Goal: Information Seeking & Learning: Find specific fact

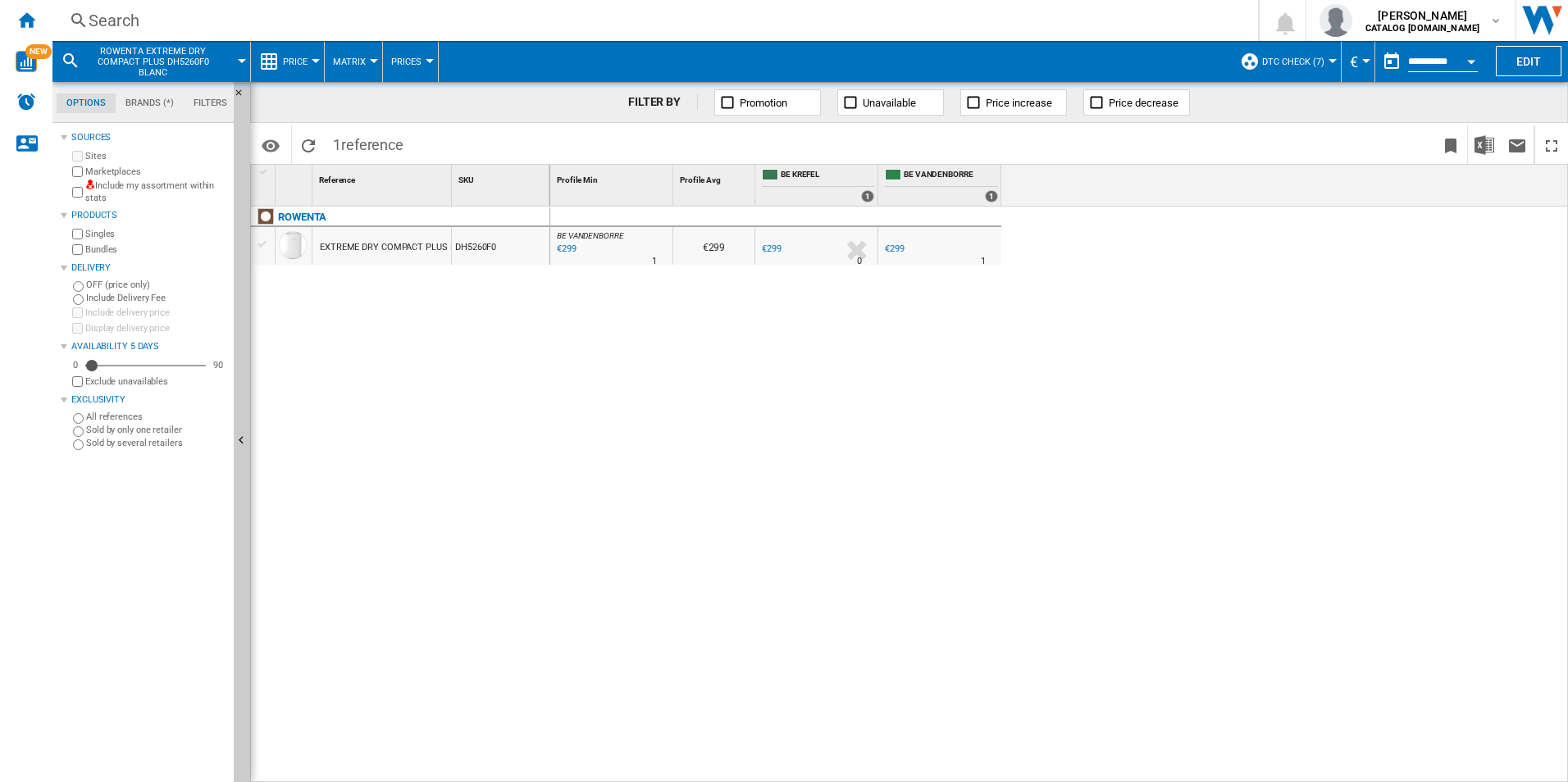
click at [167, 22] on div "Search" at bounding box center [651, 20] width 1127 height 23
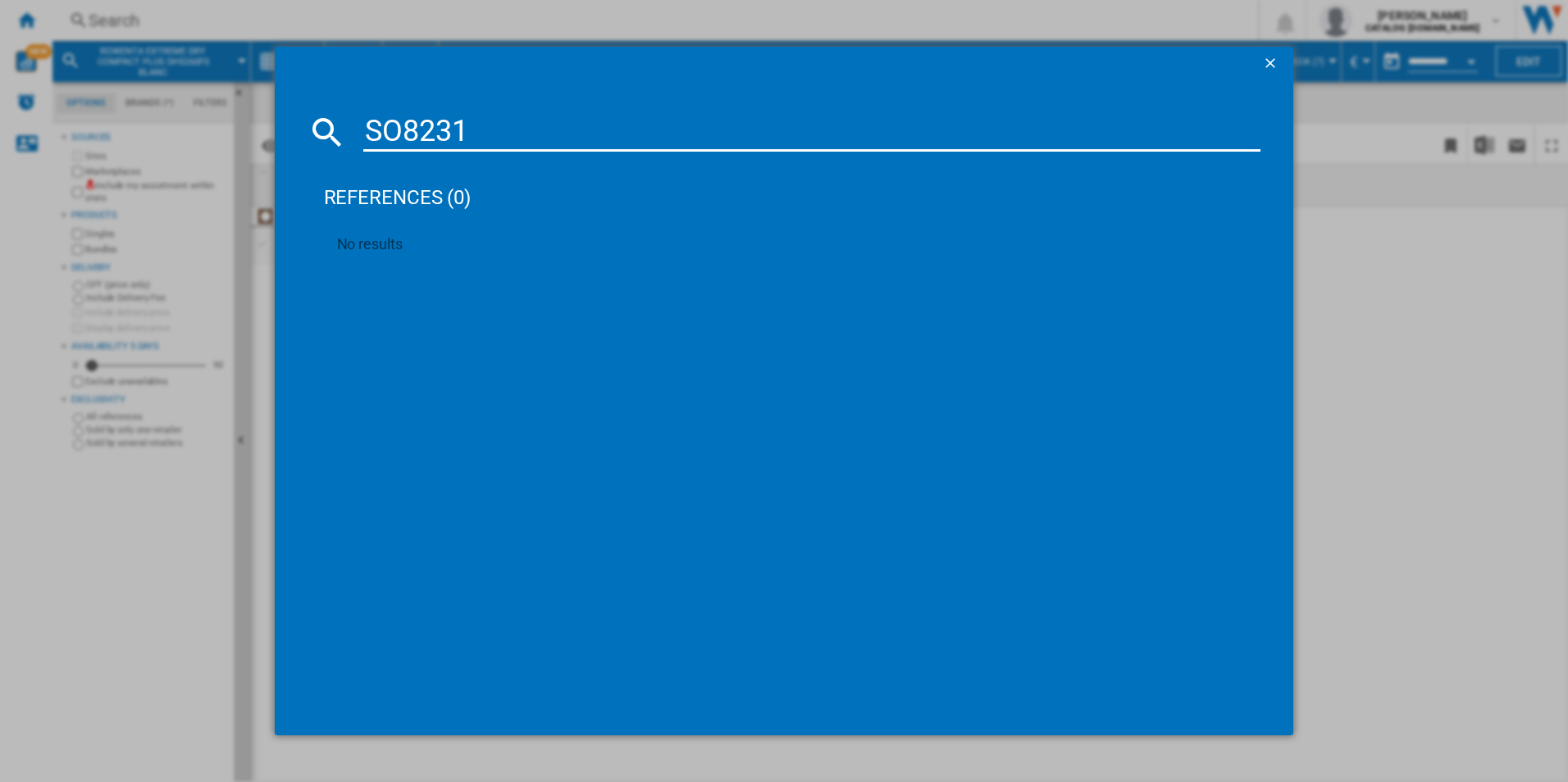
type input "SO8231"
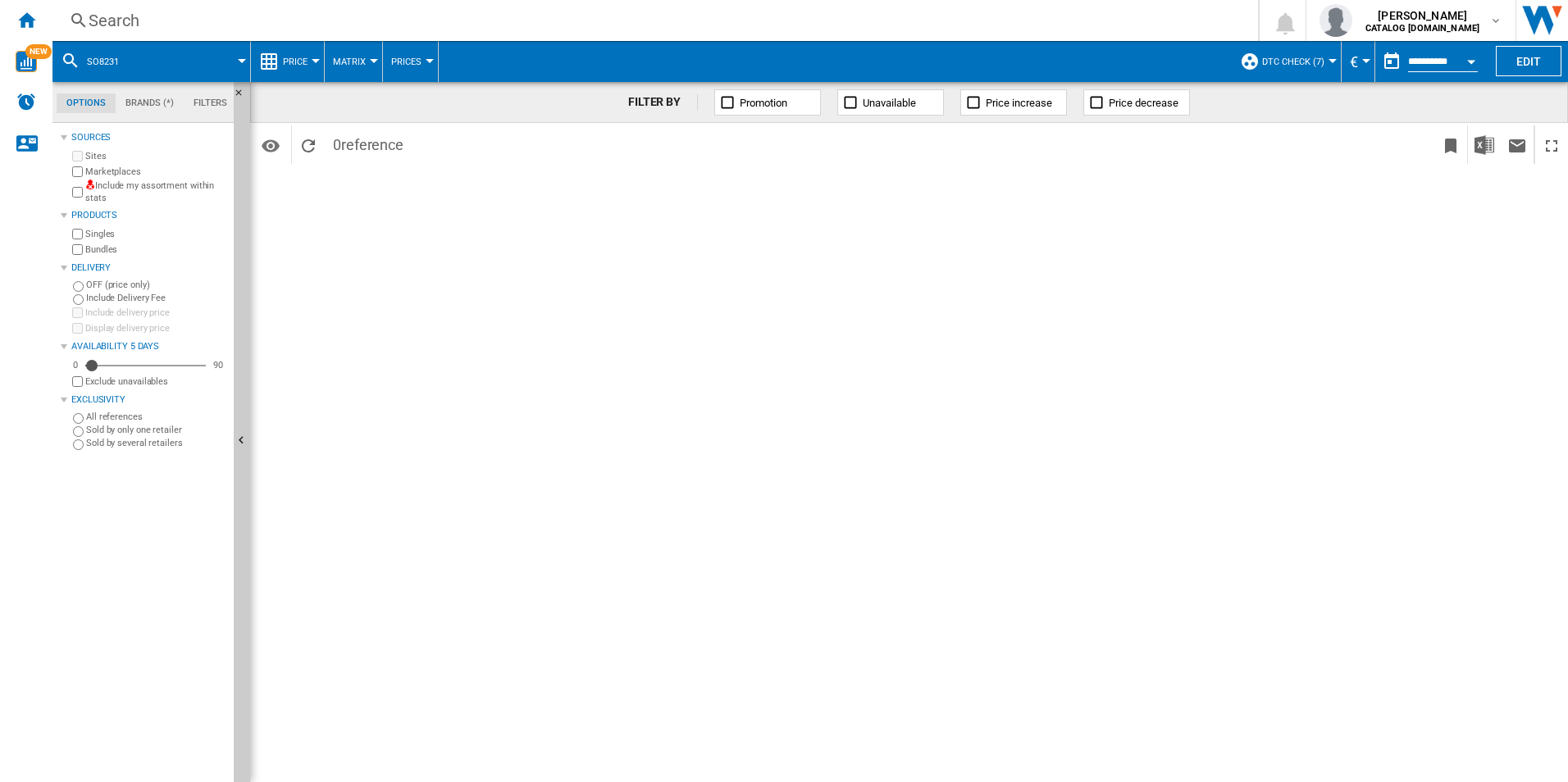
click at [140, 27] on div "Search" at bounding box center [651, 20] width 1127 height 23
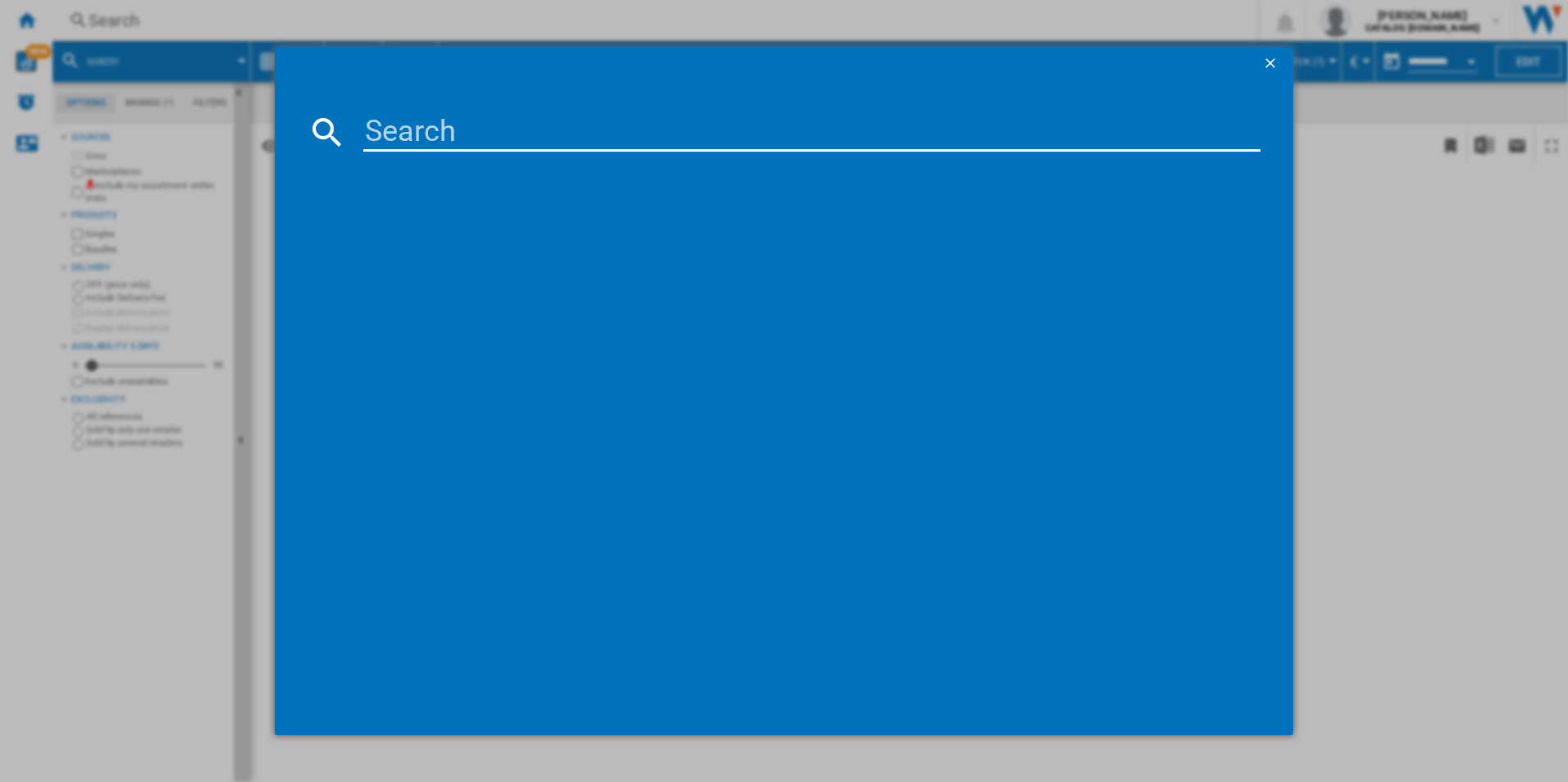
click at [1354, 333] on div at bounding box center [784, 391] width 1568 height 782
click at [1263, 66] on ng-md-icon "getI18NText('BUTTONS.CLOSE_DIALOG')" at bounding box center [1271, 64] width 19 height 19
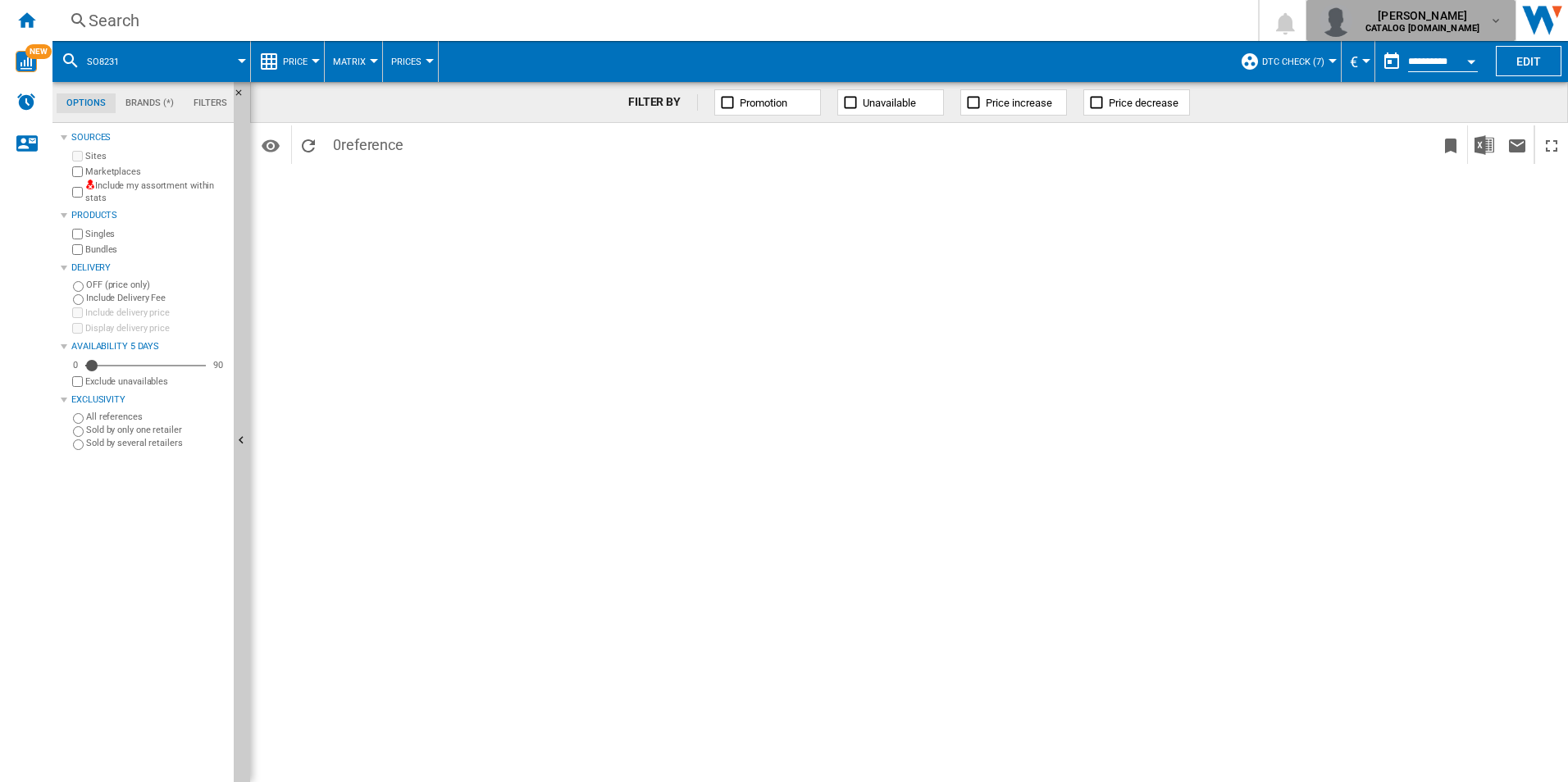
click at [1471, 21] on span "[PERSON_NAME]" at bounding box center [1422, 15] width 114 height 16
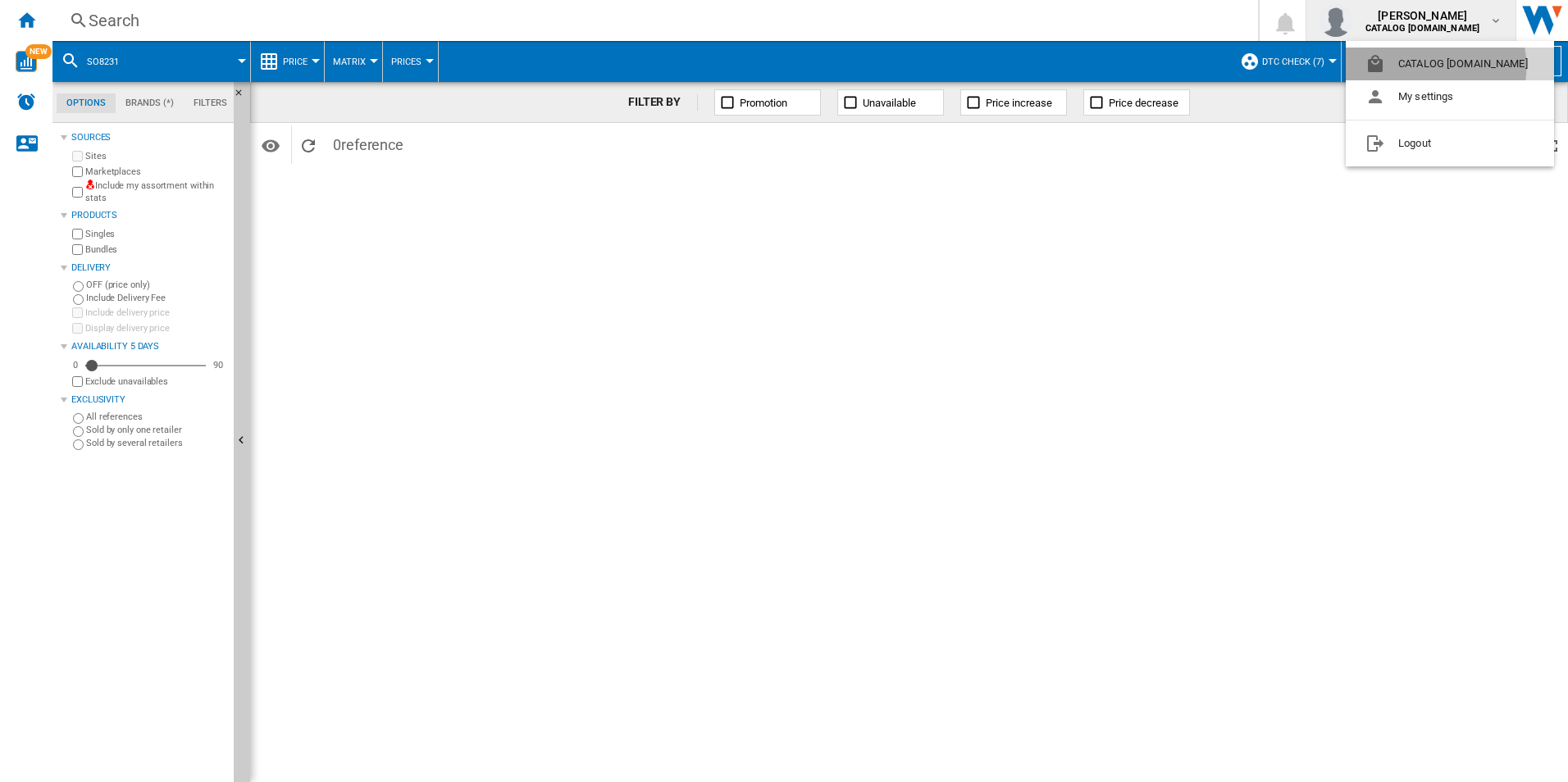
click at [1435, 66] on button "CATALOG [DOMAIN_NAME]" at bounding box center [1449, 64] width 208 height 33
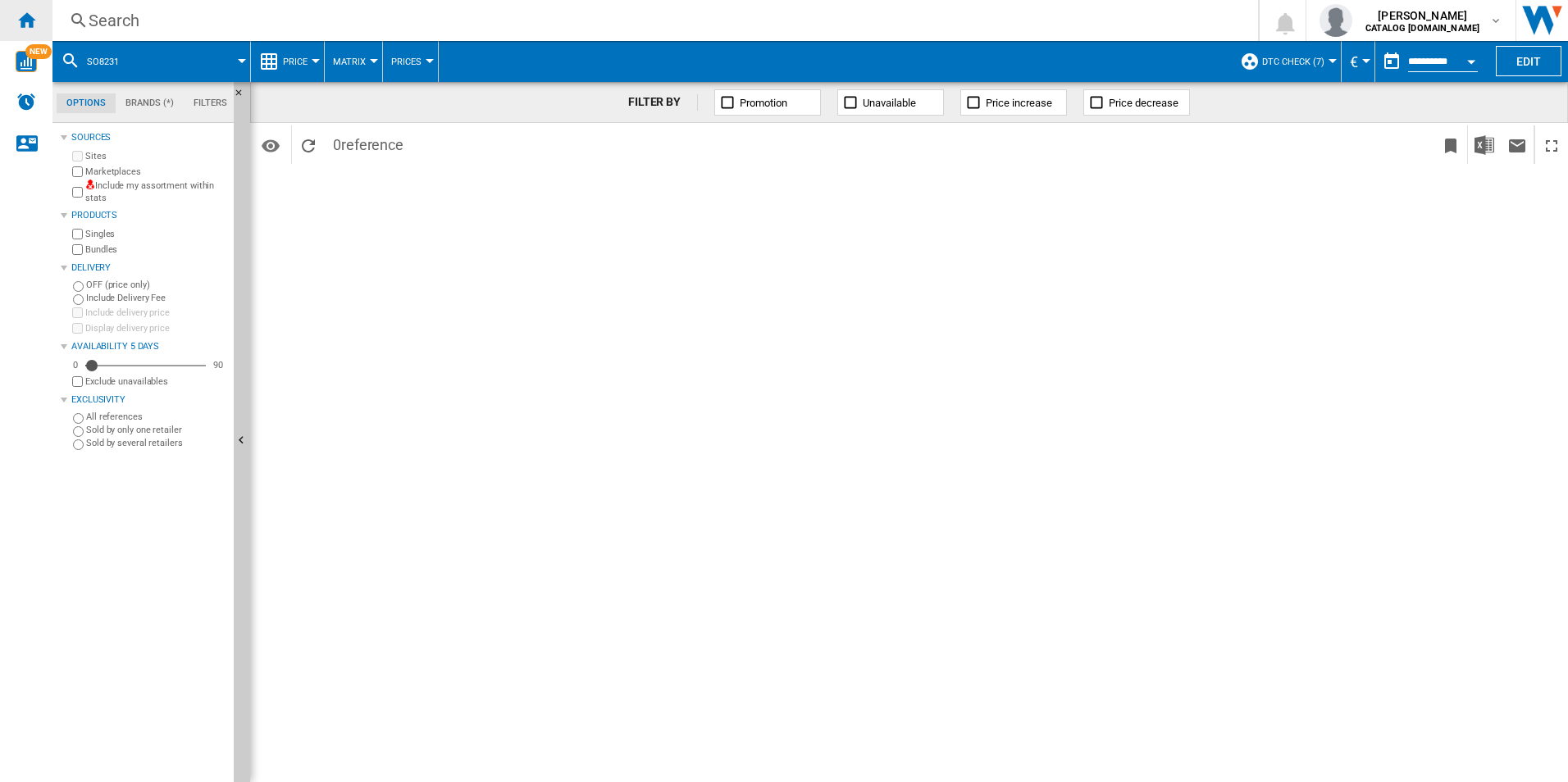
click at [43, 29] on div "Home" at bounding box center [26, 20] width 52 height 41
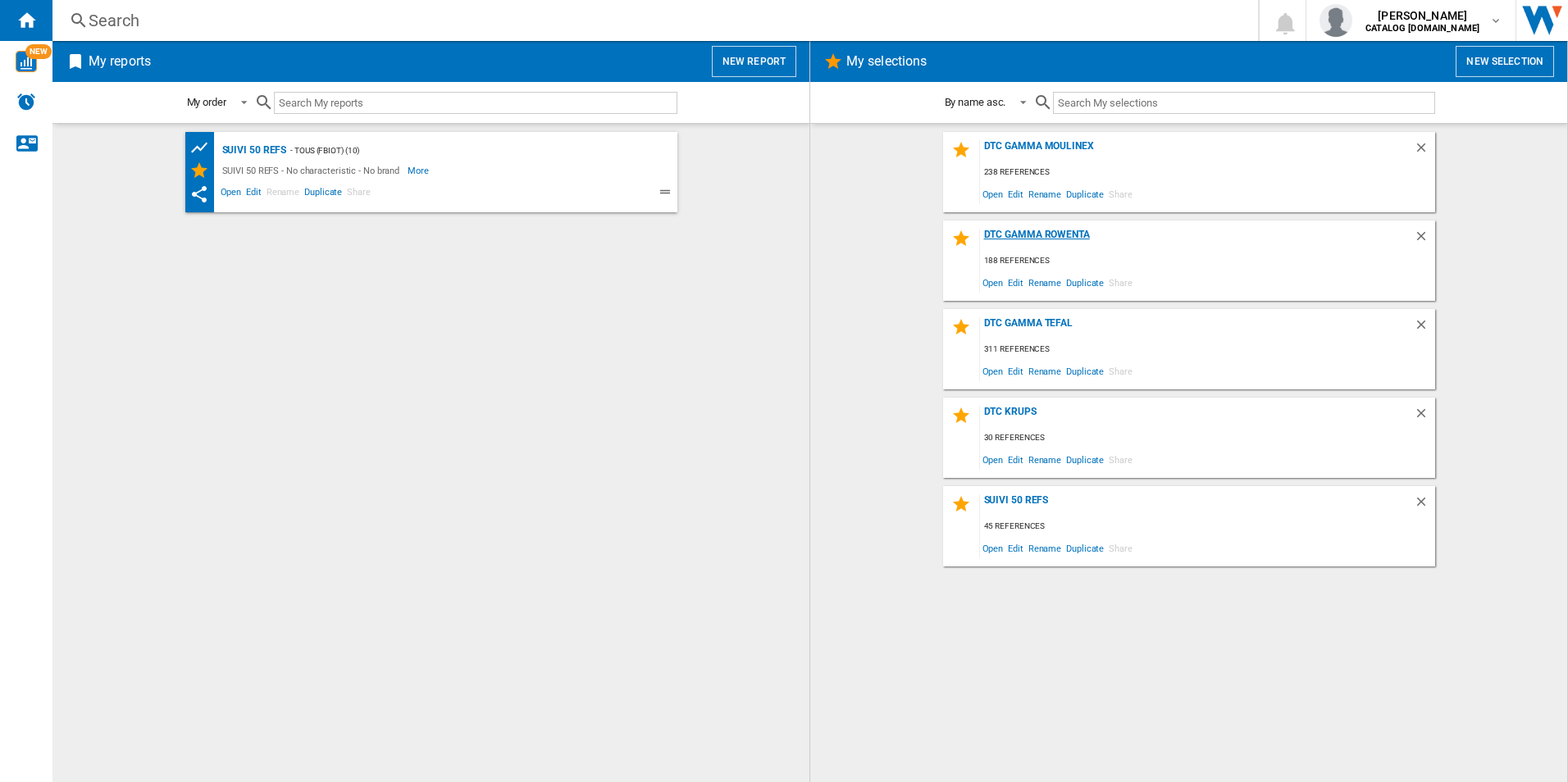
click at [1055, 230] on div "DTC Gamma Rowenta" at bounding box center [1196, 240] width 433 height 22
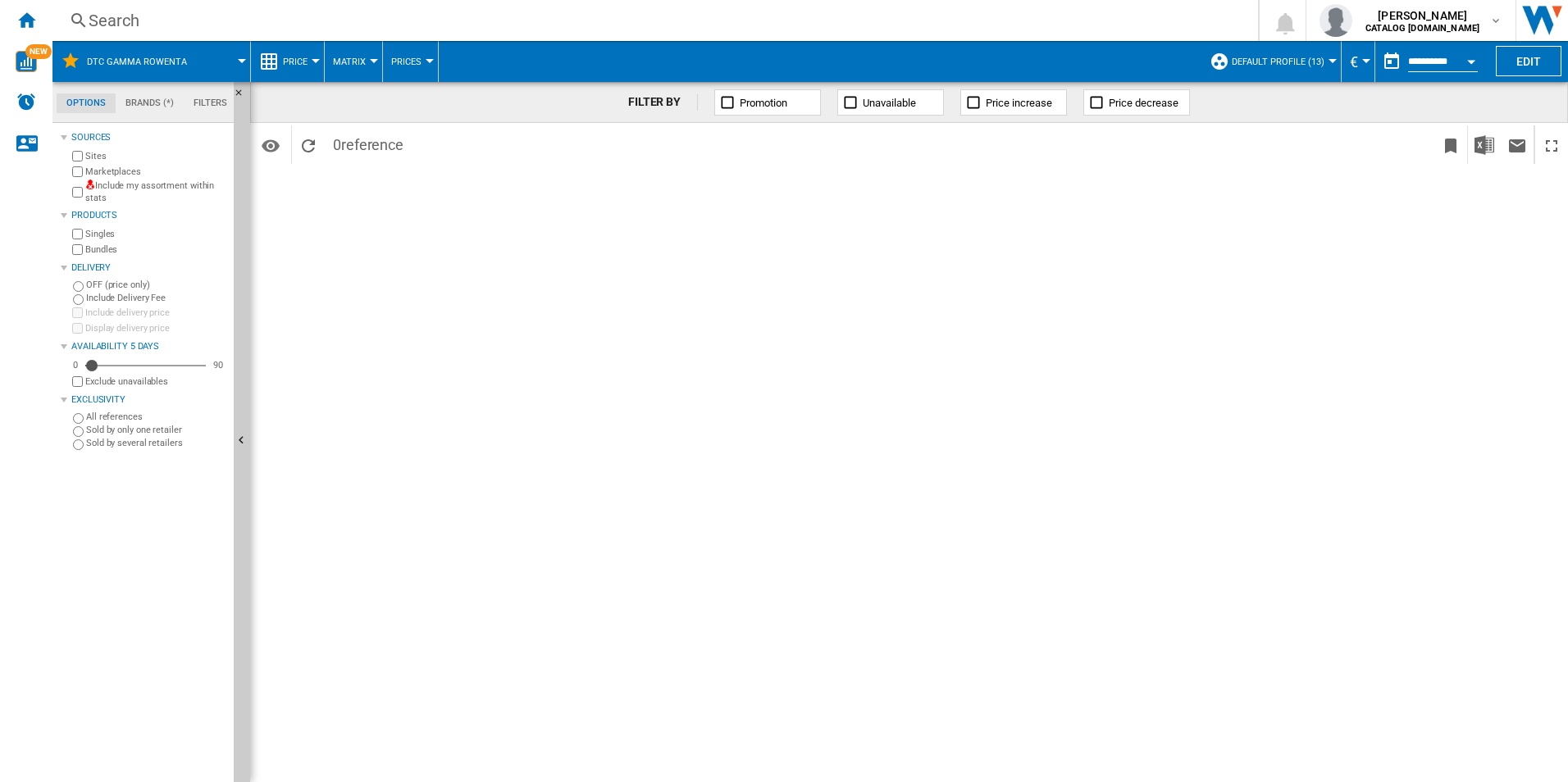
click at [89, 10] on div "Search" at bounding box center [651, 20] width 1127 height 23
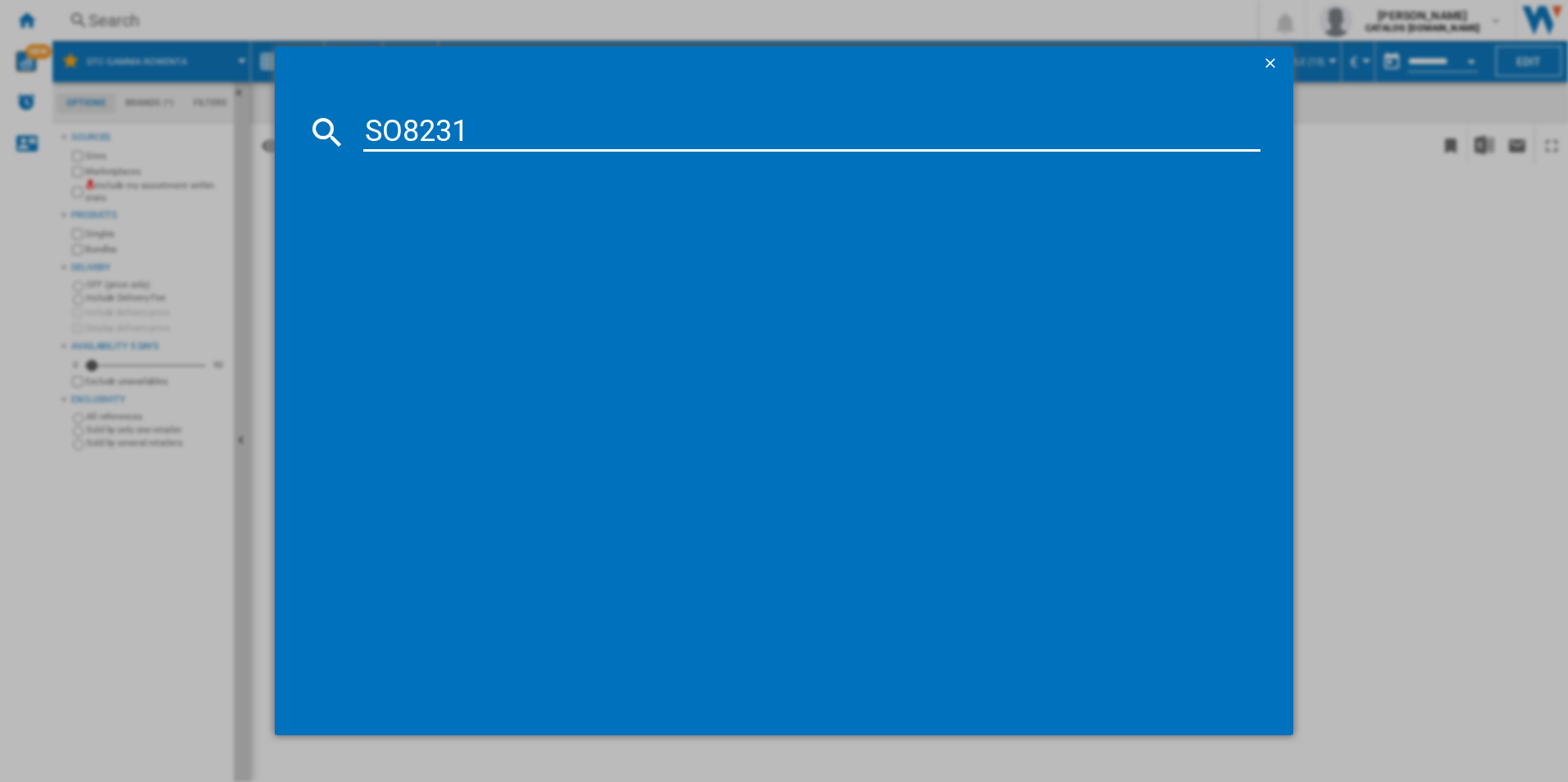
type input "SO8231"
click at [1359, 365] on div "SO8231 references (0) No results" at bounding box center [784, 391] width 1568 height 782
click at [1268, 65] on ng-md-icon "getI18NText('BUTTONS.CLOSE_DIALOG')" at bounding box center [1271, 64] width 19 height 19
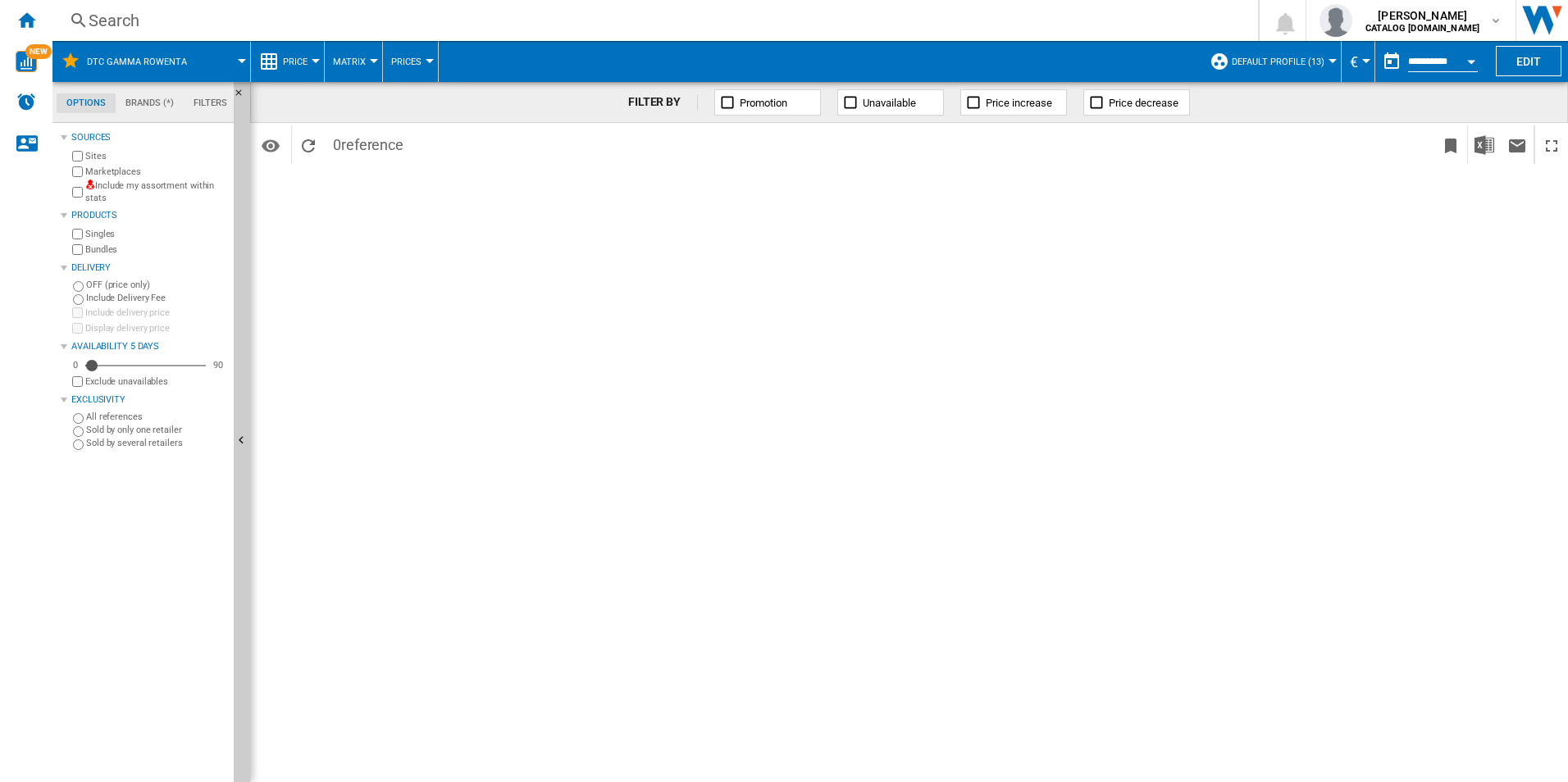
click at [1271, 59] on span "Default profile (13)" at bounding box center [1278, 61] width 93 height 11
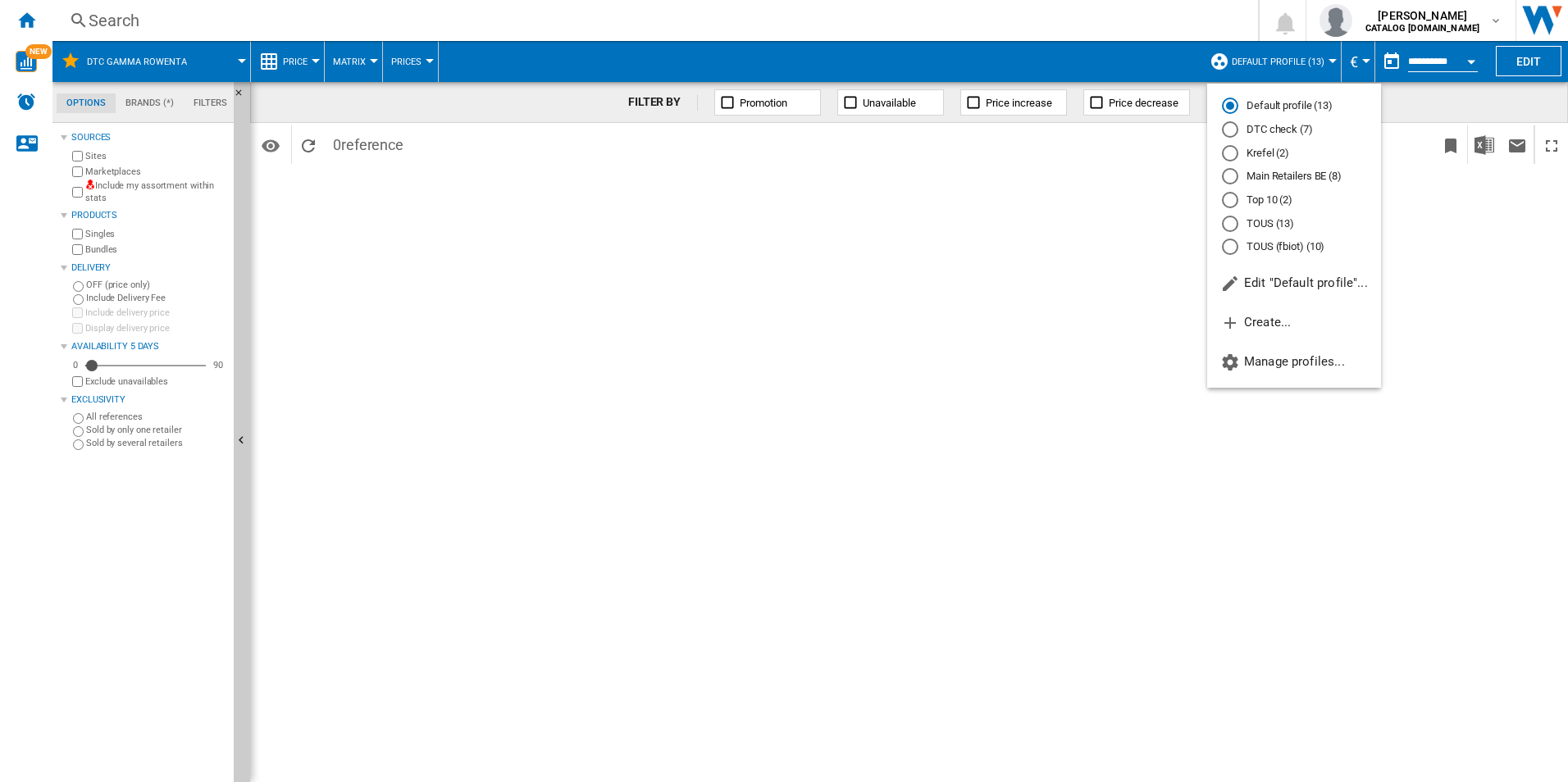
click at [1087, 268] on md-backdrop at bounding box center [784, 391] width 1568 height 782
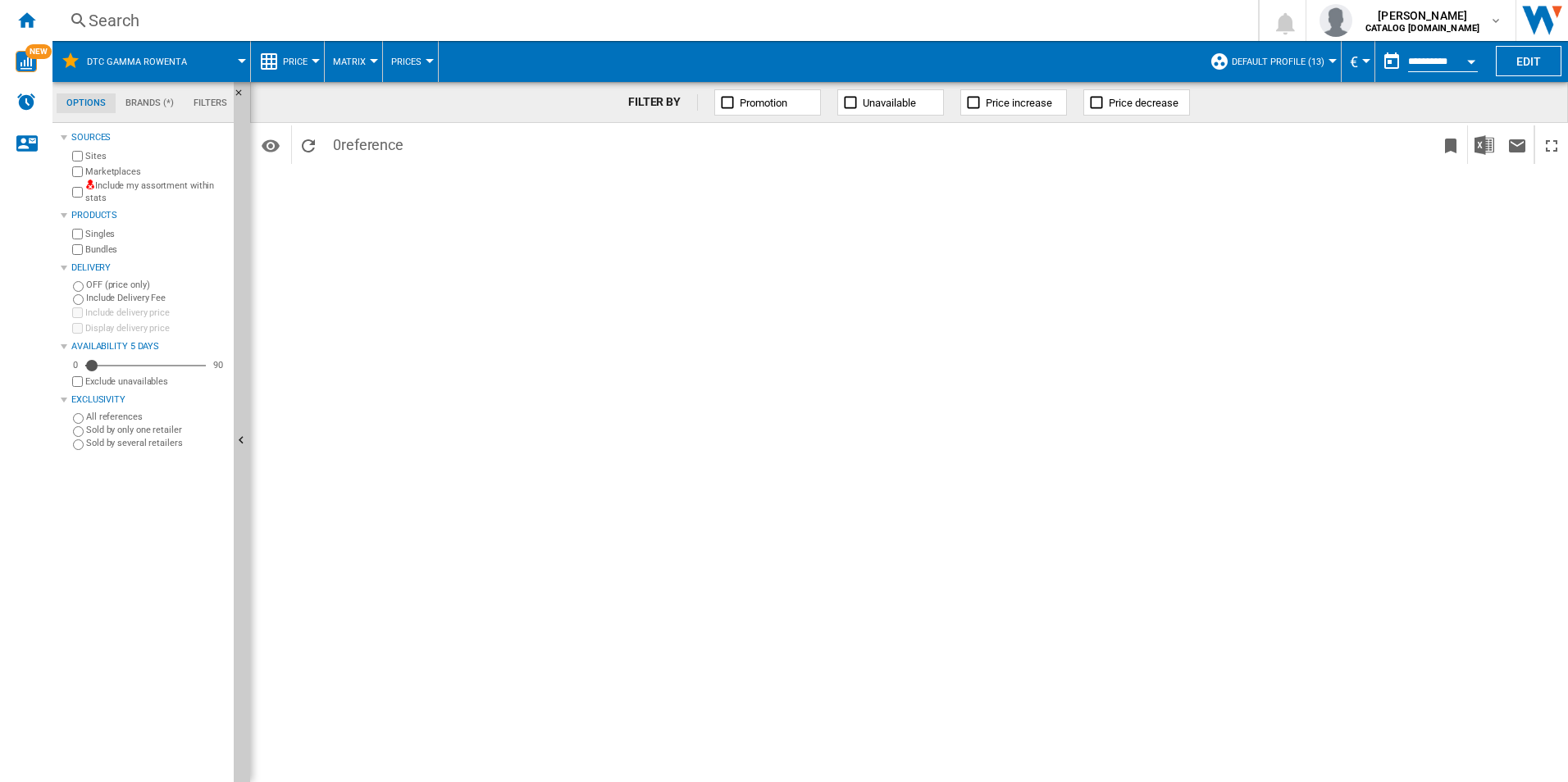
click at [194, 28] on div "Search" at bounding box center [651, 20] width 1127 height 23
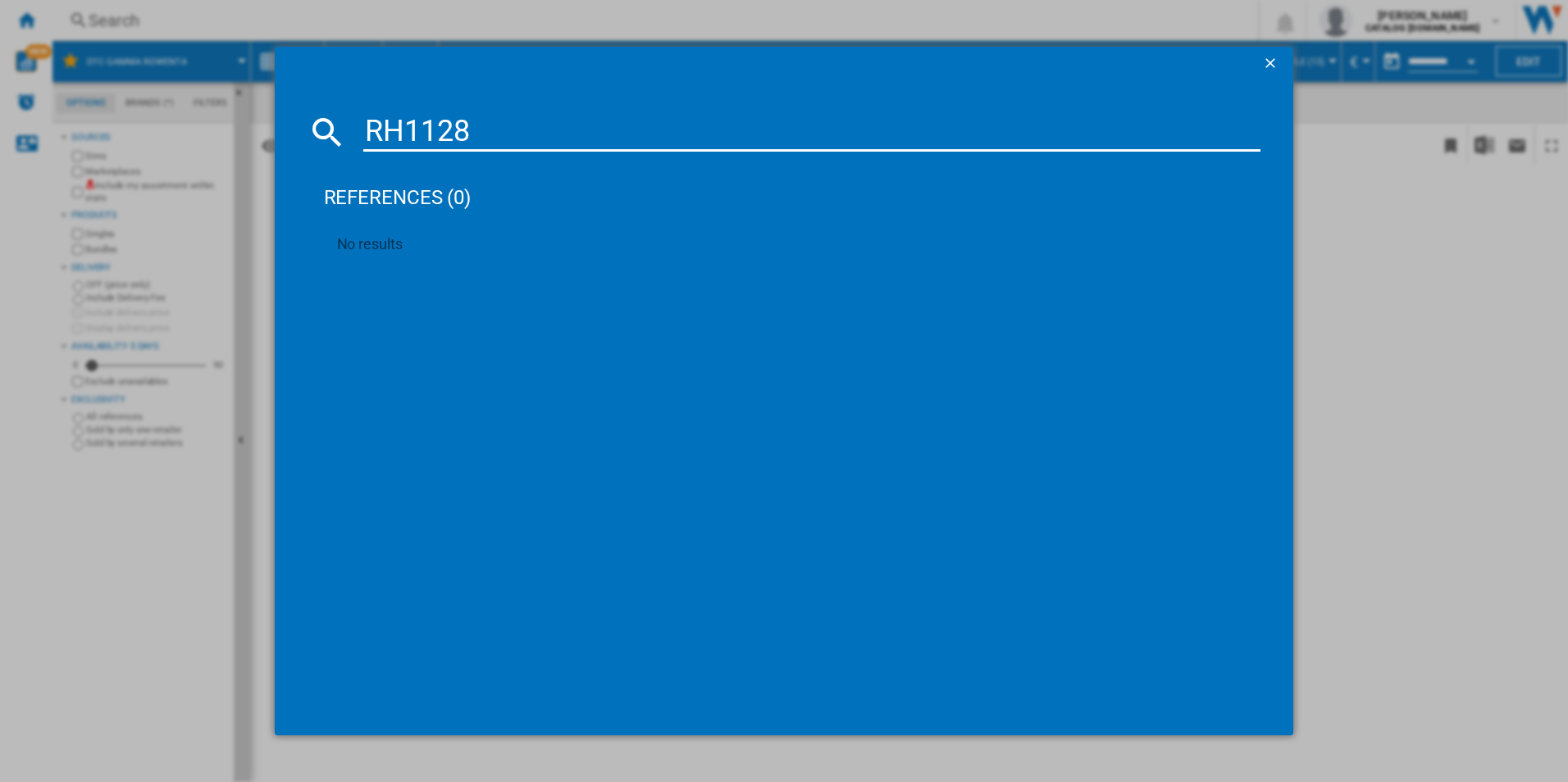
type input "RH1128"
click at [577, 235] on div "No results" at bounding box center [793, 243] width 938 height 46
click at [1274, 62] on ng-md-icon "getI18NText('BUTTONS.CLOSE_DIALOG')" at bounding box center [1271, 64] width 19 height 19
